Goal: Task Accomplishment & Management: Manage account settings

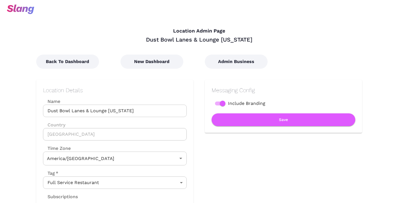
type input "Central Time"
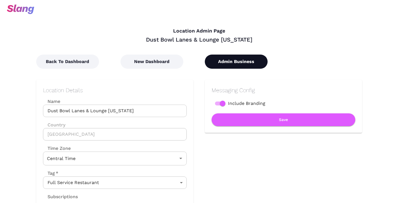
click at [227, 62] on button "Admin Business" at bounding box center [236, 62] width 63 height 14
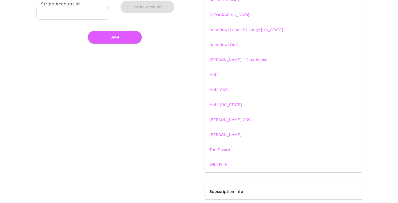
scroll to position [86, 0]
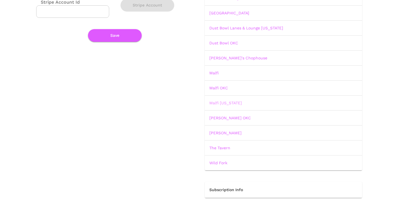
click at [229, 103] on link "Malfi Oklahoma" at bounding box center [225, 103] width 33 height 5
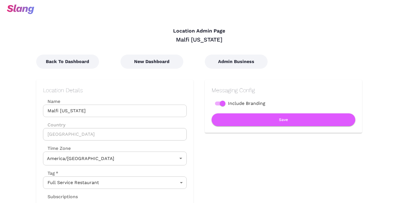
type input "Central Time"
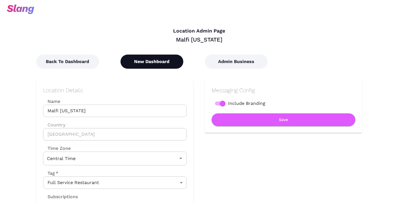
click at [152, 57] on button "New Dashboard" at bounding box center [151, 62] width 63 height 14
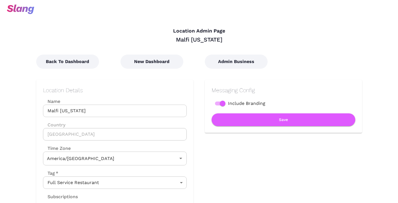
type input "Central Time"
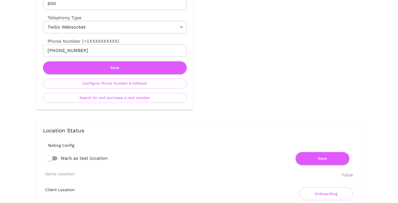
scroll to position [248, 0]
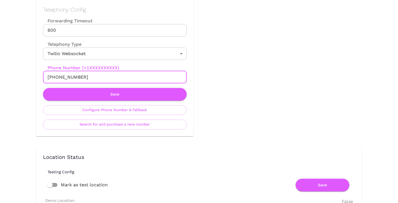
drag, startPoint x: 95, startPoint y: 75, endPoint x: 52, endPoint y: 76, distance: 43.5
click at [52, 76] on input "+14054520885" at bounding box center [115, 77] width 144 height 12
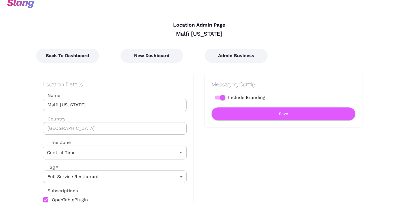
scroll to position [0, 0]
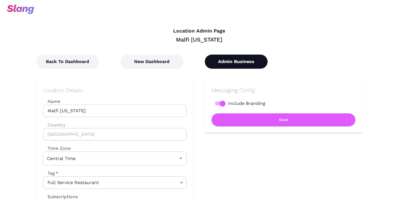
click at [228, 57] on button "Admin Business" at bounding box center [236, 62] width 63 height 14
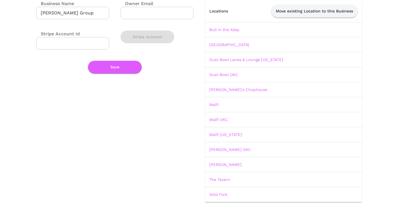
scroll to position [52, 0]
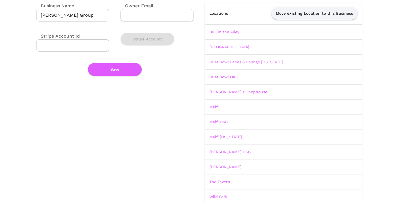
click at [241, 60] on link "Dust Bowl Lanes & Lounge Oklahoma" at bounding box center [246, 62] width 74 height 5
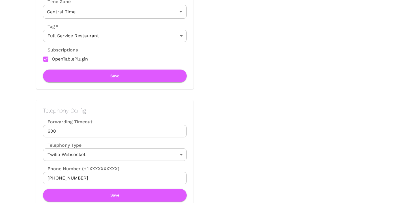
scroll to position [157, 0]
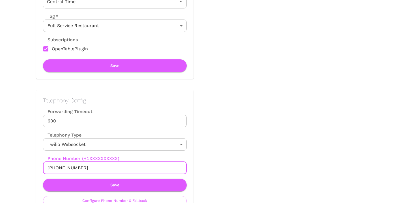
drag, startPoint x: 96, startPoint y: 164, endPoint x: 62, endPoint y: 167, distance: 33.5
click at [60, 167] on input "+14056457784" at bounding box center [115, 168] width 144 height 12
drag, startPoint x: 84, startPoint y: 168, endPoint x: 53, endPoint y: 168, distance: 31.1
click at [53, 168] on input "+14056457784" at bounding box center [115, 168] width 144 height 12
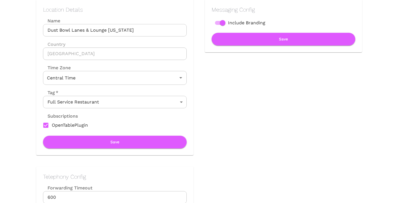
scroll to position [53, 0]
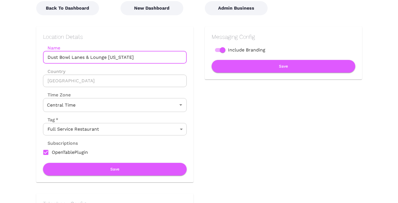
drag, startPoint x: 133, startPoint y: 58, endPoint x: 47, endPoint y: 56, distance: 86.8
click at [47, 56] on input "Dust Bowl Lanes & Lounge Oklahoma" at bounding box center [115, 57] width 144 height 12
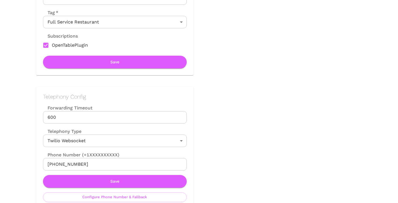
scroll to position [163, 0]
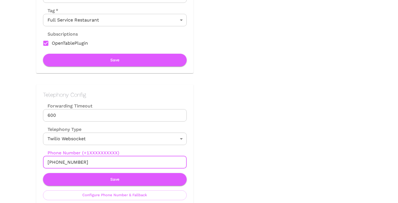
drag, startPoint x: 85, startPoint y: 163, endPoint x: 43, endPoint y: 163, distance: 42.1
click at [43, 163] on input "+14056457784" at bounding box center [115, 162] width 144 height 12
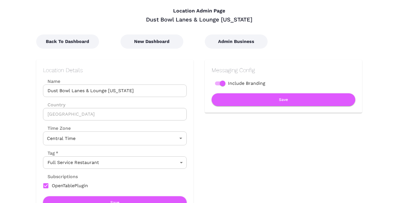
scroll to position [0, 0]
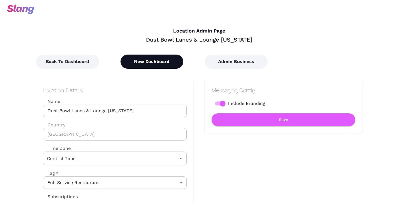
click at [168, 64] on button "New Dashboard" at bounding box center [151, 62] width 63 height 14
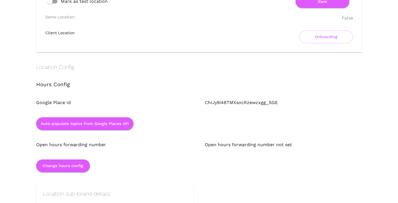
scroll to position [434, 0]
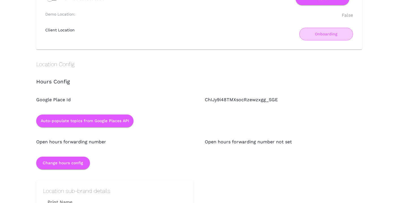
click at [327, 33] on button "Onboarding" at bounding box center [326, 34] width 54 height 13
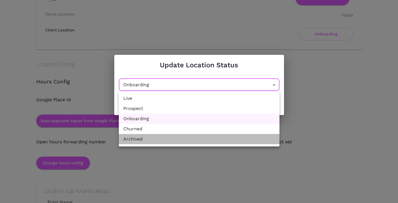
click at [212, 139] on li "Archived" at bounding box center [199, 139] width 161 height 10
type input "Archived"
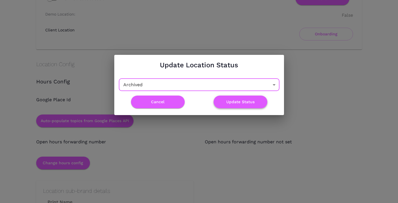
click at [234, 103] on button "Update Status" at bounding box center [240, 102] width 54 height 13
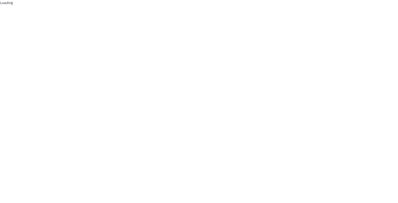
scroll to position [0, 0]
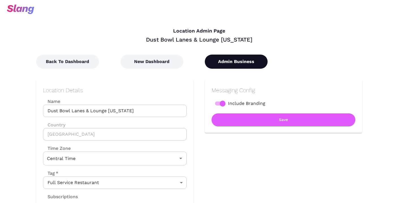
click at [221, 63] on button "Admin Business" at bounding box center [236, 62] width 63 height 14
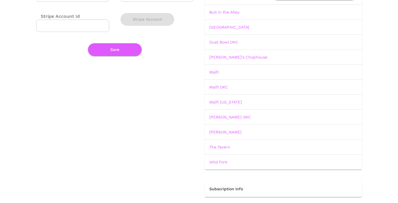
scroll to position [75, 0]
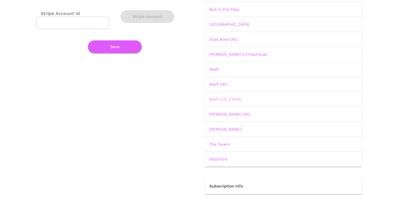
click at [229, 99] on link "Malfi Oklahoma" at bounding box center [225, 99] width 33 height 5
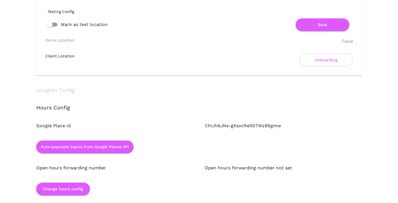
scroll to position [410, 0]
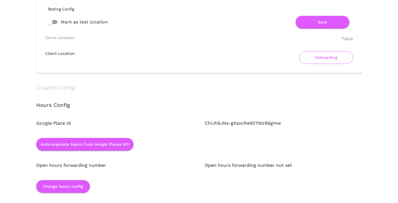
click at [314, 57] on button "Onboarding" at bounding box center [326, 57] width 54 height 13
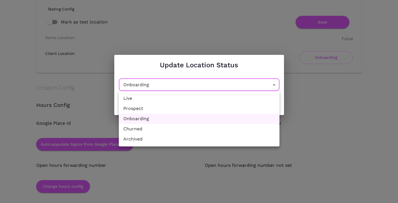
click at [239, 138] on li "Archived" at bounding box center [199, 139] width 161 height 10
type input "Archived"
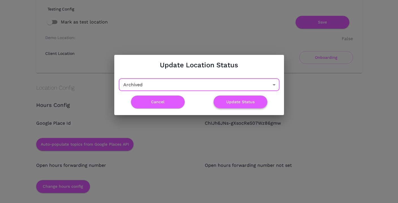
click at [243, 103] on button "Update Status" at bounding box center [240, 102] width 54 height 13
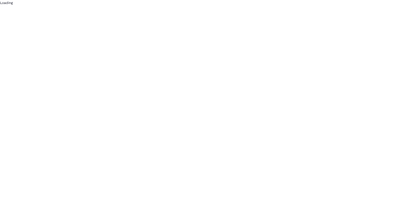
scroll to position [0, 0]
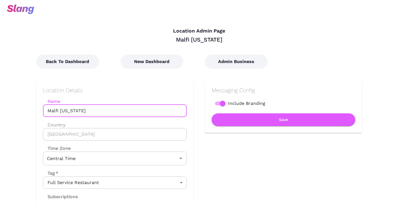
click at [149, 108] on input "Malfi Oklahoma" at bounding box center [115, 111] width 144 height 12
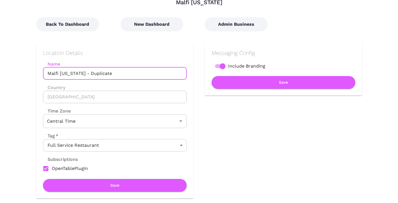
scroll to position [57, 0]
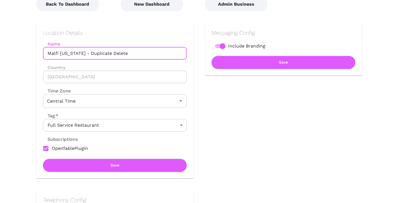
drag, startPoint x: 125, startPoint y: 55, endPoint x: 81, endPoint y: 54, distance: 44.4
click at [81, 54] on input "Malfi Oklahoma - Duplicate Delete" at bounding box center [115, 53] width 144 height 12
type input "Malfi Oklahoma"
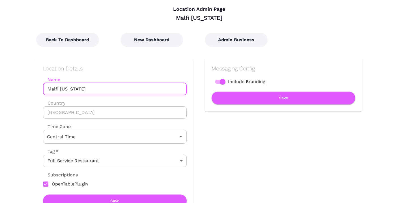
scroll to position [0, 0]
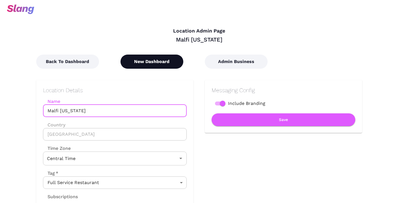
click at [144, 62] on button "New Dashboard" at bounding box center [151, 62] width 63 height 14
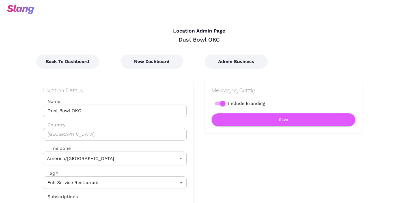
type input "Central Time"
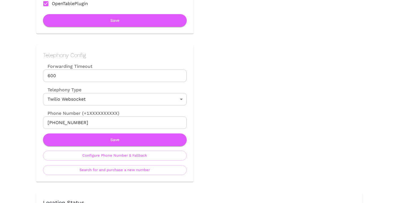
scroll to position [203, 0]
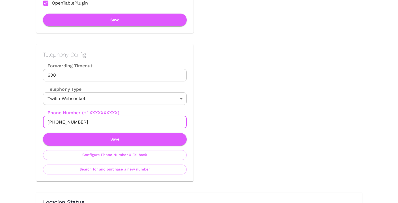
drag, startPoint x: 85, startPoint y: 123, endPoint x: 53, endPoint y: 123, distance: 31.9
click at [53, 123] on input "+14055881984" at bounding box center [115, 122] width 144 height 12
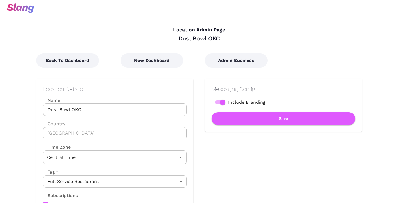
scroll to position [0, 0]
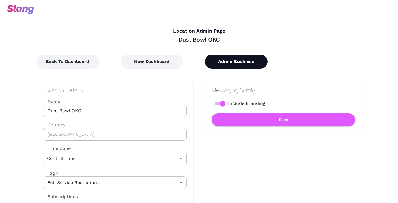
click at [220, 62] on button "Admin Business" at bounding box center [236, 62] width 63 height 14
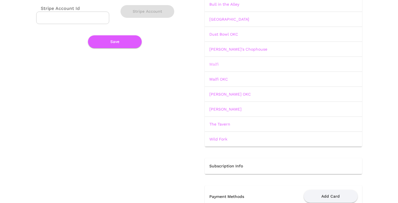
scroll to position [96, 0]
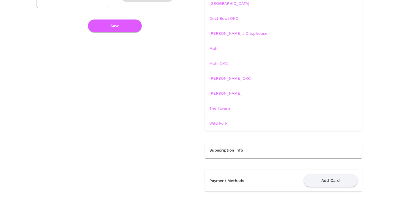
click at [221, 64] on link "Malfi OKC" at bounding box center [218, 63] width 19 height 5
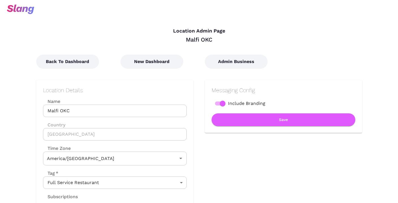
type input "Central Time"
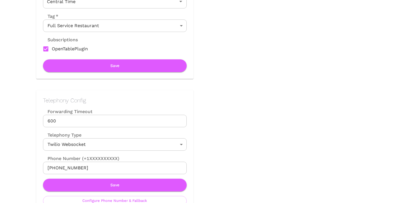
scroll to position [170, 0]
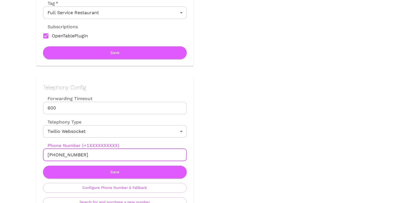
drag, startPoint x: 85, startPoint y: 154, endPoint x: 52, endPoint y: 155, distance: 33.1
click at [52, 155] on input "+14054778651" at bounding box center [115, 155] width 144 height 12
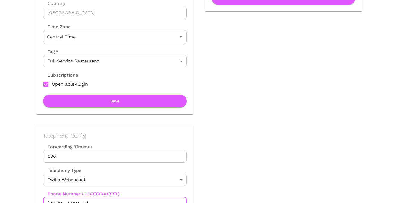
scroll to position [0, 0]
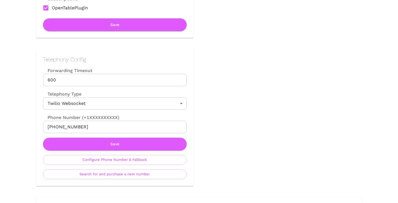
scroll to position [213, 0]
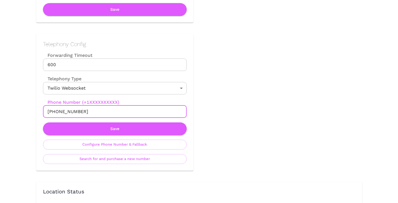
drag, startPoint x: 81, startPoint y: 111, endPoint x: 52, endPoint y: 112, distance: 29.7
click at [52, 112] on input "[PHONE_NUMBER]" at bounding box center [115, 111] width 144 height 12
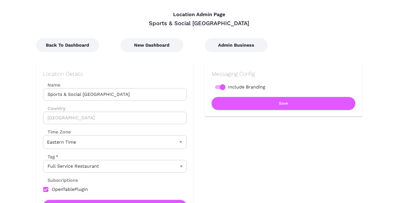
scroll to position [0, 0]
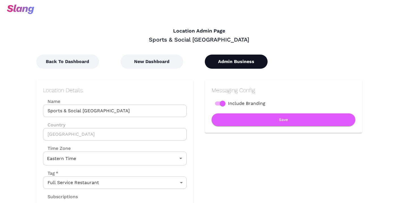
click at [220, 59] on button "Admin Business" at bounding box center [236, 62] width 63 height 14
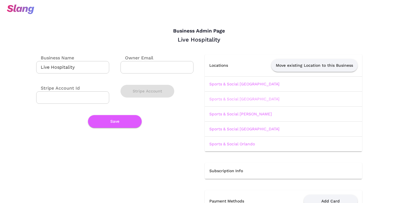
click at [228, 98] on link "Sports & Social [GEOGRAPHIC_DATA]" at bounding box center [244, 99] width 70 height 5
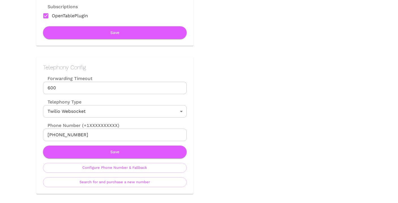
scroll to position [216, 0]
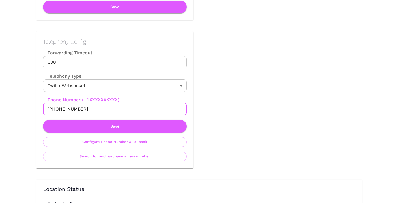
drag, startPoint x: 87, startPoint y: 108, endPoint x: 53, endPoint y: 108, distance: 34.5
click at [53, 108] on input "[PHONE_NUMBER]" at bounding box center [115, 109] width 144 height 12
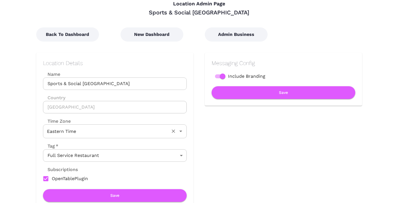
scroll to position [0, 0]
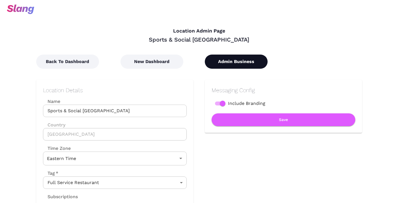
click at [227, 62] on button "Admin Business" at bounding box center [236, 62] width 63 height 14
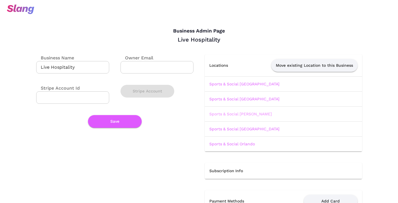
click at [234, 112] on link "Sports & Social [PERSON_NAME]" at bounding box center [240, 114] width 62 height 5
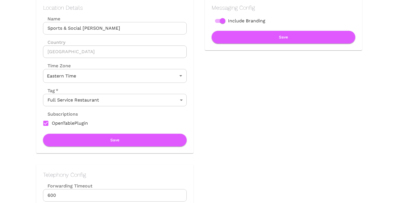
scroll to position [163, 0]
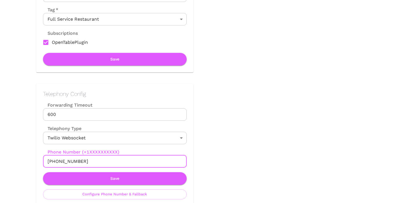
drag, startPoint x: 88, startPoint y: 157, endPoint x: 62, endPoint y: 160, distance: 26.2
click at [60, 161] on input "+19843648075" at bounding box center [115, 161] width 144 height 12
drag, startPoint x: 81, startPoint y: 161, endPoint x: 53, endPoint y: 162, distance: 27.1
click at [53, 162] on input "+19843648075" at bounding box center [115, 161] width 144 height 12
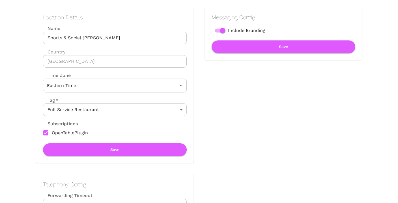
scroll to position [0, 0]
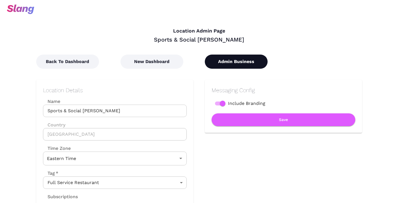
click at [217, 59] on button "Admin Business" at bounding box center [236, 62] width 63 height 14
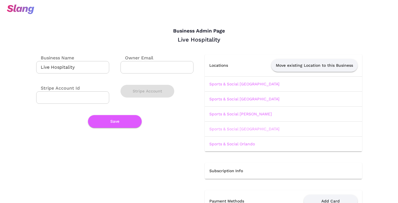
click at [220, 128] on link "Sports & Social [GEOGRAPHIC_DATA]" at bounding box center [244, 129] width 70 height 5
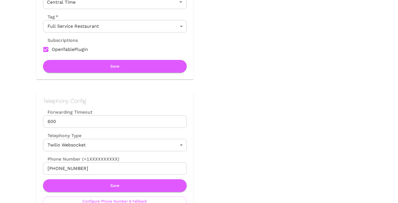
scroll to position [173, 0]
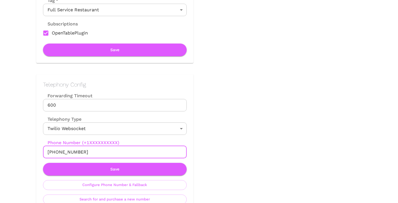
drag, startPoint x: 85, startPoint y: 155, endPoint x: 53, endPoint y: 154, distance: 31.4
click at [53, 154] on input "+16158278728" at bounding box center [115, 152] width 144 height 12
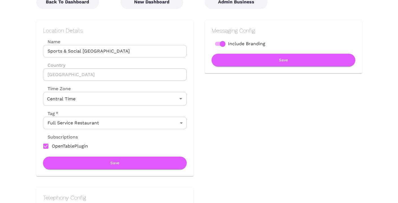
scroll to position [0, 0]
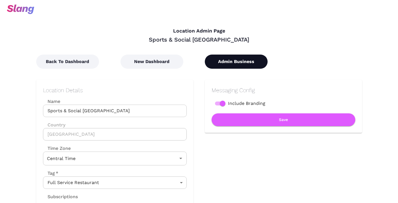
click at [222, 63] on button "Admin Business" at bounding box center [236, 62] width 63 height 14
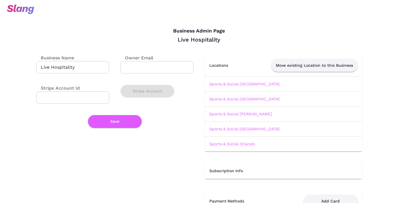
scroll to position [21, 0]
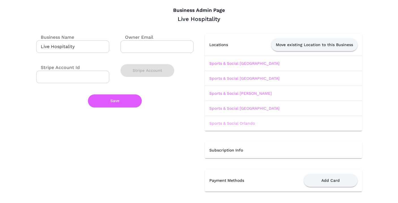
click at [226, 122] on link "Sports & Social Orlando" at bounding box center [232, 123] width 46 height 5
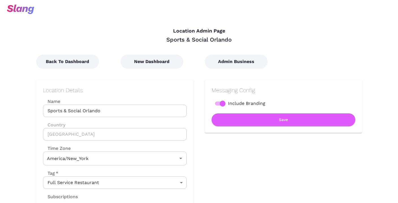
type input "Eastern Time"
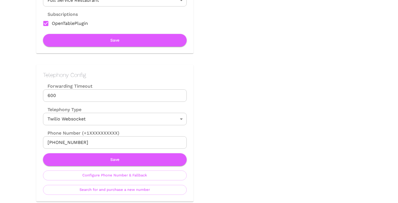
scroll to position [184, 0]
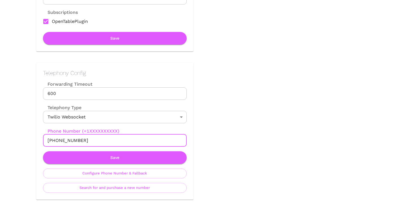
drag, startPoint x: 86, startPoint y: 141, endPoint x: 53, endPoint y: 142, distance: 32.5
click at [53, 142] on input "+16894077297" at bounding box center [115, 140] width 144 height 12
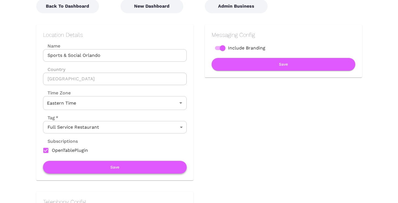
scroll to position [0, 0]
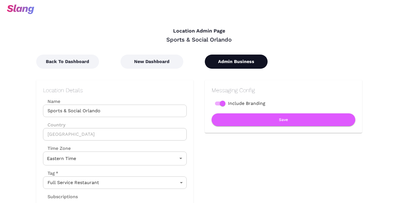
click at [226, 58] on button "Admin Business" at bounding box center [236, 62] width 63 height 14
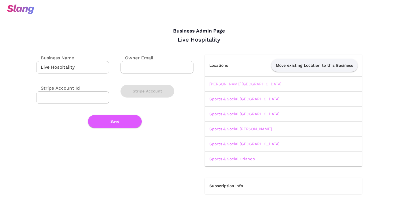
click at [218, 82] on link "[PERSON_NAME][GEOGRAPHIC_DATA]" at bounding box center [245, 84] width 72 height 5
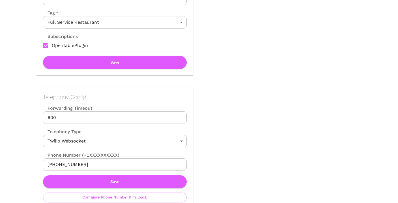
scroll to position [164, 0]
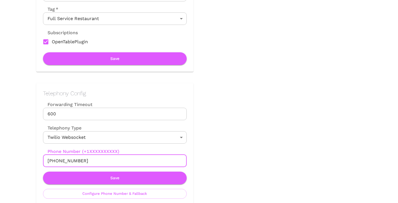
drag, startPoint x: 86, startPoint y: 161, endPoint x: 52, endPoint y: 161, distance: 33.9
click at [52, 161] on input "[PHONE_NUMBER]" at bounding box center [115, 161] width 144 height 12
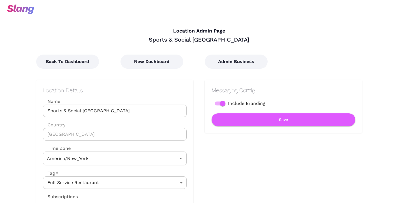
type input "Eastern Time"
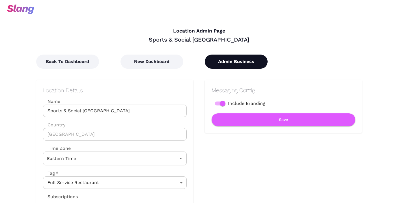
click at [223, 62] on button "Admin Business" at bounding box center [236, 62] width 63 height 14
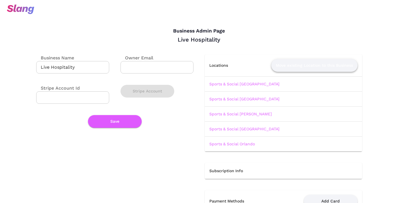
click at [291, 66] on button "Move existing Location to this Business" at bounding box center [314, 65] width 86 height 13
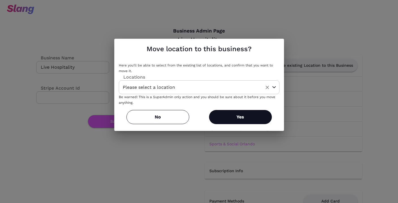
click at [214, 86] on input "Please select a location" at bounding box center [190, 87] width 138 height 9
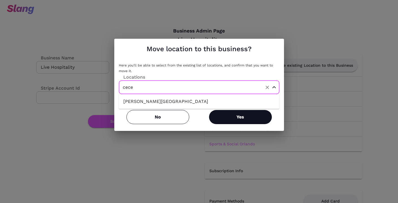
click at [212, 99] on li "[PERSON_NAME][GEOGRAPHIC_DATA]" at bounding box center [199, 101] width 161 height 10
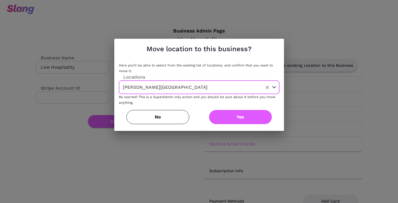
type input "[PERSON_NAME][GEOGRAPHIC_DATA]"
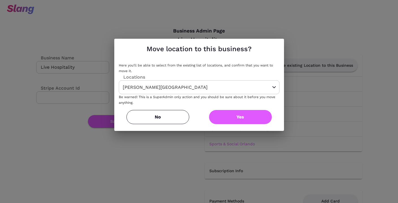
click at [226, 115] on button "Yes" at bounding box center [240, 117] width 63 height 14
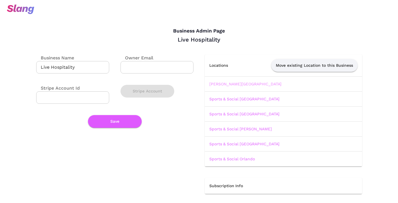
click at [225, 84] on link "[PERSON_NAME][GEOGRAPHIC_DATA]" at bounding box center [245, 84] width 72 height 5
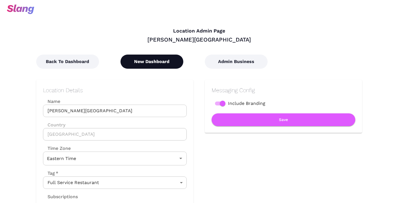
click at [147, 62] on button "New Dashboard" at bounding box center [151, 62] width 63 height 14
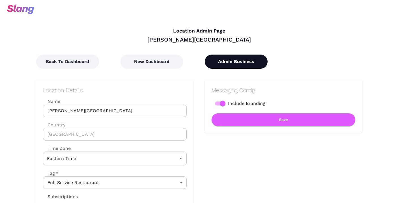
click at [207, 66] on button "Admin Business" at bounding box center [236, 62] width 63 height 14
